Goal: Find specific page/section: Find specific page/section

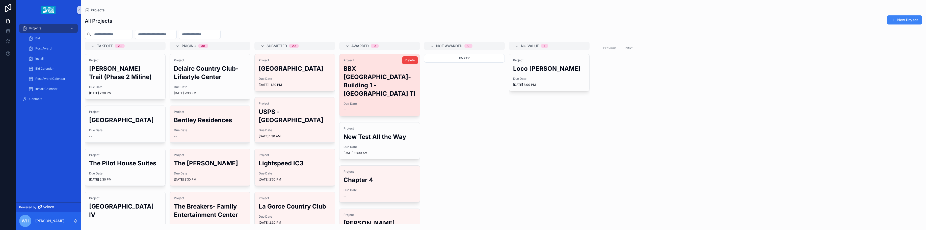
click at [386, 90] on div "Project BBX [GEOGRAPHIC_DATA]-Building 1 - [GEOGRAPHIC_DATA] TI Due Date --" at bounding box center [379, 85] width 80 height 62
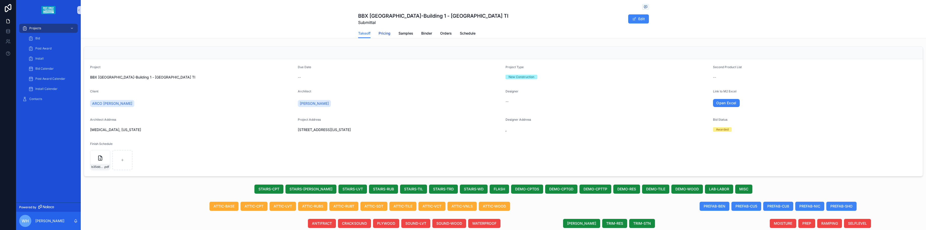
click at [385, 32] on span "Pricing" at bounding box center [384, 33] width 12 height 5
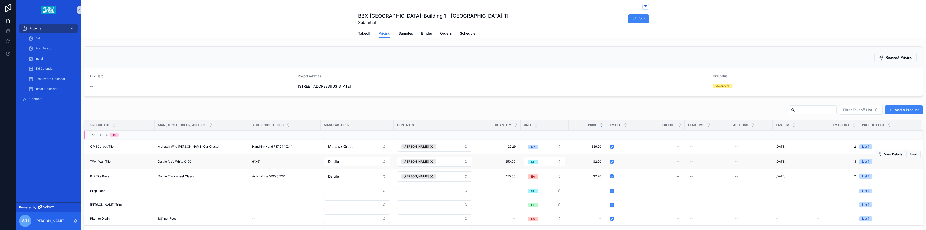
click at [180, 159] on td "Daltile Artic White 0190 Daltile Artic White 0190" at bounding box center [202, 161] width 94 height 15
click at [179, 160] on span "Daltile Artic White 0190" at bounding box center [175, 161] width 34 height 4
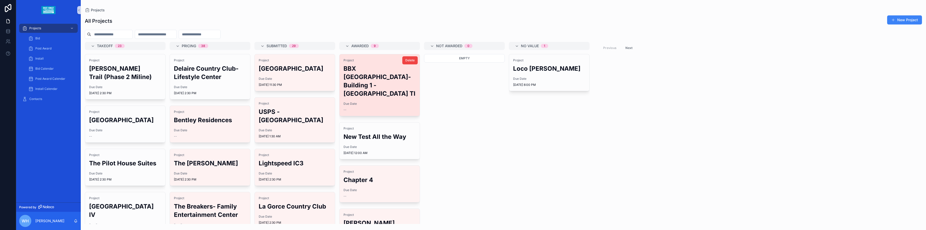
click at [351, 90] on div "Project BBX [GEOGRAPHIC_DATA]-Building 1 - [GEOGRAPHIC_DATA] TI Due Date --" at bounding box center [379, 85] width 80 height 62
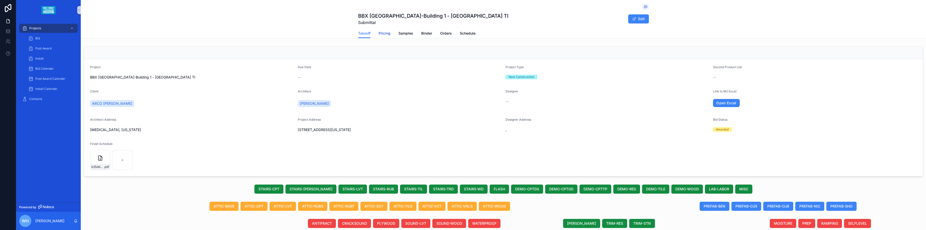
click at [379, 35] on span "Pricing" at bounding box center [384, 33] width 12 height 5
